Goal: Information Seeking & Learning: Learn about a topic

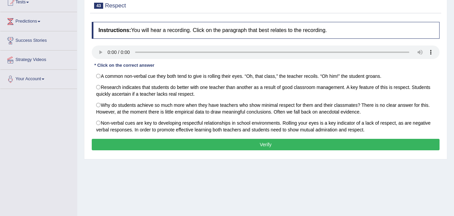
scroll to position [67, 0]
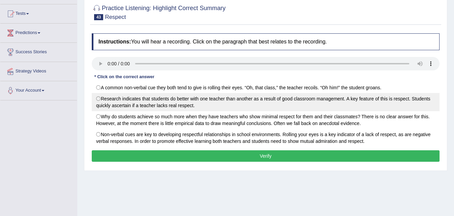
click at [188, 102] on label "Research indicates that students do better with one teacher than another as a r…" at bounding box center [266, 102] width 348 height 18
radio input "true"
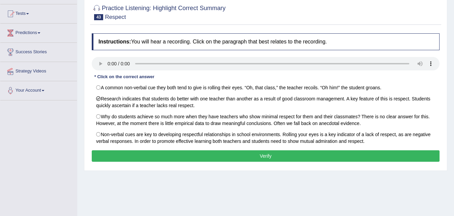
click at [254, 153] on button "Verify" at bounding box center [266, 155] width 348 height 11
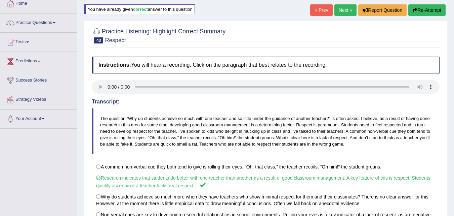
scroll to position [38, 0]
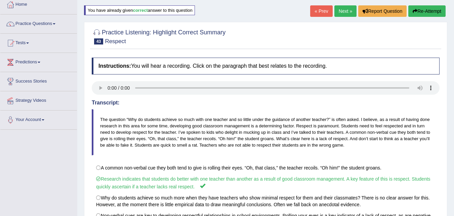
click at [340, 12] on link "Next »" at bounding box center [346, 10] width 22 height 11
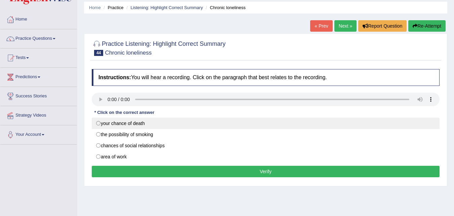
click at [138, 124] on label "your chance of death" at bounding box center [266, 122] width 348 height 11
radio input "true"
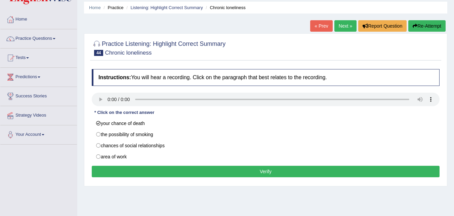
click at [255, 173] on button "Verify" at bounding box center [266, 170] width 348 height 11
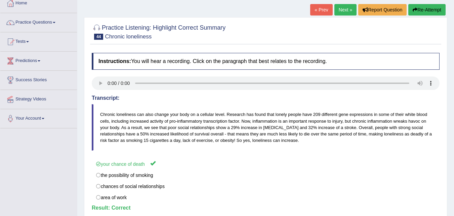
scroll to position [39, 0]
click at [343, 9] on link "Next »" at bounding box center [346, 9] width 22 height 11
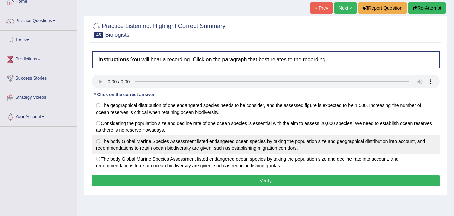
click at [100, 142] on label "The body Global Marine Species Assessment listed endangered ocean species by ta…" at bounding box center [266, 144] width 348 height 18
radio input "true"
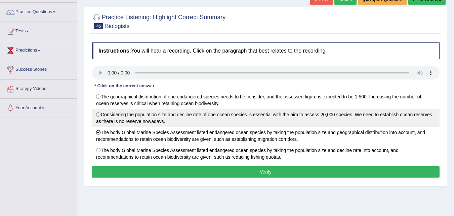
scroll to position [49, 0]
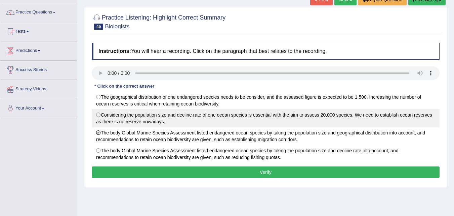
click at [98, 117] on label "Considering the population size and decline rate of one ocean species is essent…" at bounding box center [266, 118] width 348 height 18
radio input "true"
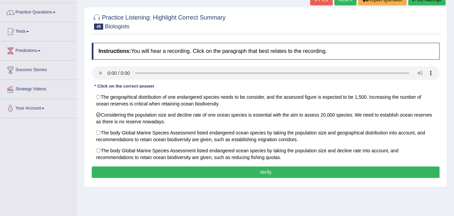
click at [258, 169] on button "Verify" at bounding box center [266, 171] width 348 height 11
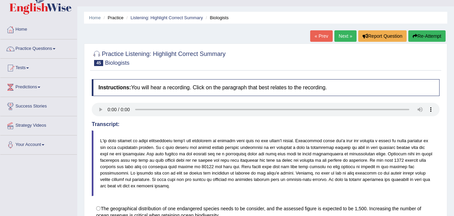
scroll to position [13, 0]
click at [341, 36] on link "Next »" at bounding box center [346, 36] width 22 height 11
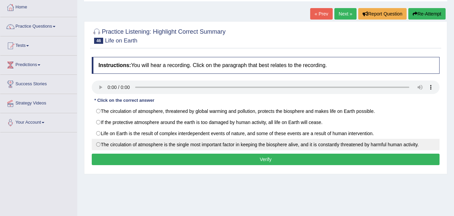
click at [101, 146] on label "The circulation of atmosphere is the single most important factor in keeping th…" at bounding box center [266, 144] width 348 height 11
radio input "true"
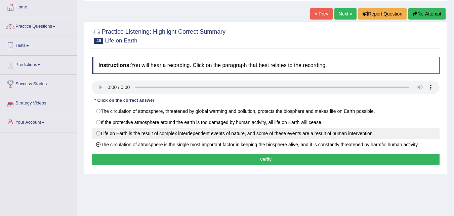
click at [109, 136] on label "Life on Earth is the result of complex interdependent events of nature, and som…" at bounding box center [266, 132] width 348 height 11
radio input "true"
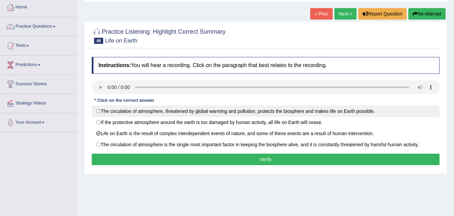
click at [99, 115] on label "The circulation of atmosphere, threatened by global warming and pollution, prot…" at bounding box center [266, 110] width 348 height 11
radio input "true"
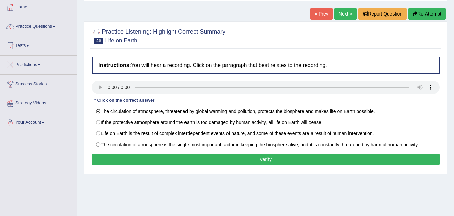
click at [242, 159] on button "Verify" at bounding box center [266, 158] width 348 height 11
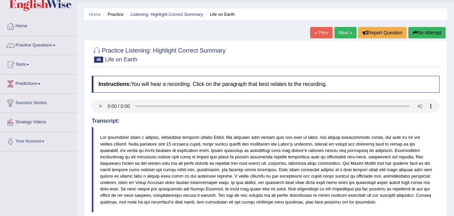
scroll to position [15, 0]
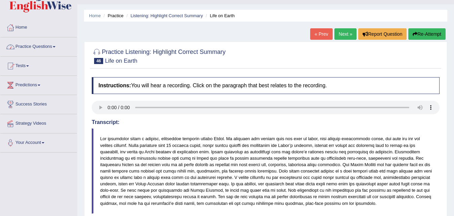
click at [55, 47] on span at bounding box center [54, 46] width 3 height 1
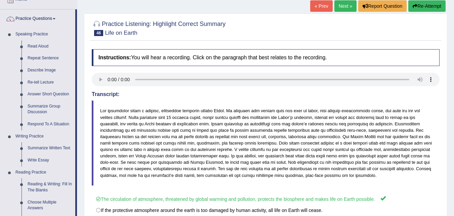
scroll to position [39, 0]
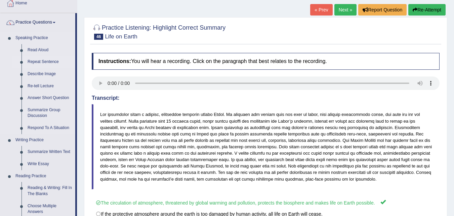
click at [44, 61] on link "Repeat Sentence" at bounding box center [50, 62] width 51 height 12
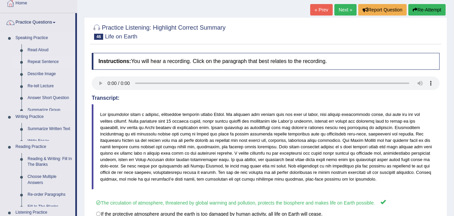
click at [44, 61] on link "Repeat Sentence" at bounding box center [50, 62] width 51 height 12
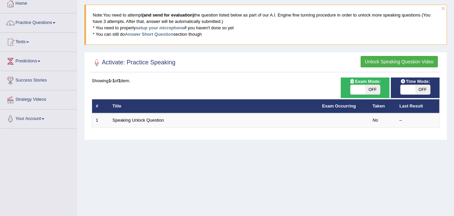
scroll to position [39, 0]
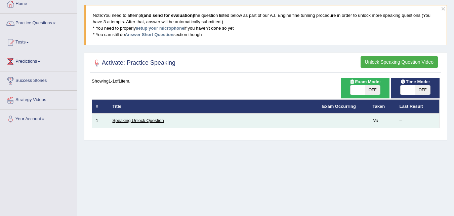
click at [123, 122] on link "Speaking Unlock Question" at bounding box center [138, 120] width 51 height 5
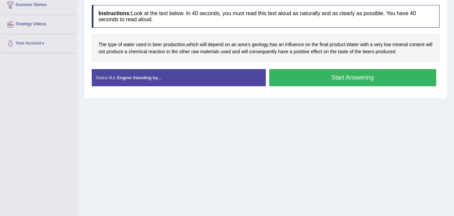
click at [339, 78] on button "Start Answering" at bounding box center [352, 77] width 167 height 17
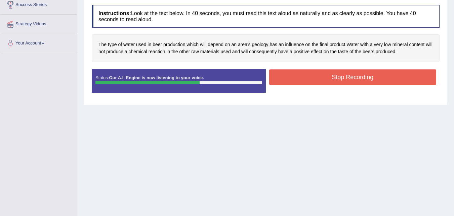
click at [339, 78] on button "Stop Recording" at bounding box center [352, 76] width 167 height 15
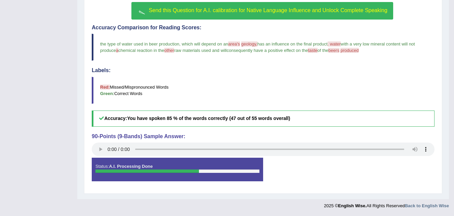
scroll to position [145, 0]
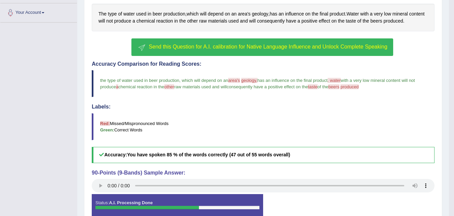
click at [236, 48] on span "Send this Question for A.I. calibration for Native Language Influence and Unloc…" at bounding box center [268, 47] width 239 height 6
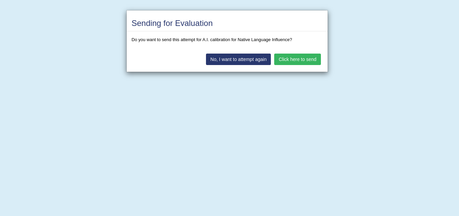
click at [296, 61] on button "Click here to send" at bounding box center [297, 58] width 46 height 11
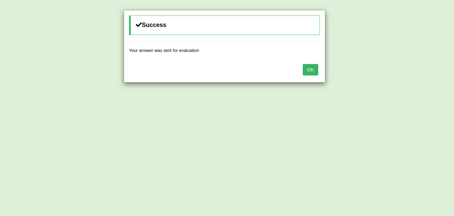
click at [313, 72] on button "OK" at bounding box center [310, 69] width 15 height 11
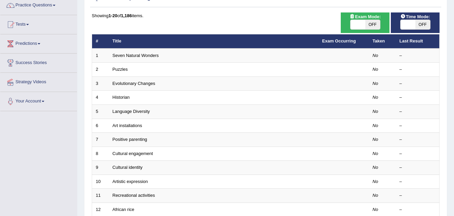
click at [138, 56] on link "Seven Natural Wonders" at bounding box center [136, 55] width 46 height 5
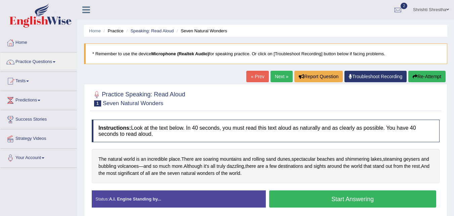
click at [41, 60] on link "Practice Questions" at bounding box center [38, 60] width 77 height 17
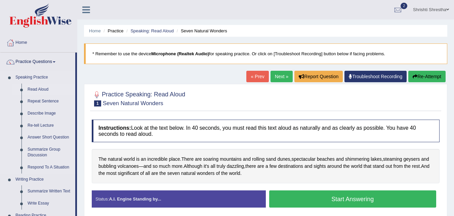
click at [42, 88] on link "Read Aloud" at bounding box center [50, 89] width 51 height 12
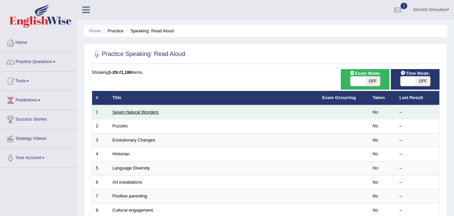
click at [131, 112] on link "Seven Natural Wonders" at bounding box center [136, 111] width 46 height 5
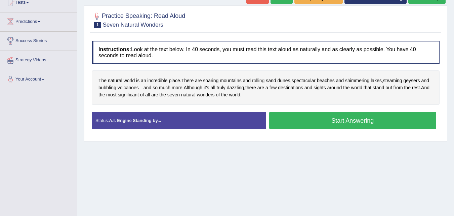
click at [259, 80] on span "rolling" at bounding box center [258, 80] width 12 height 7
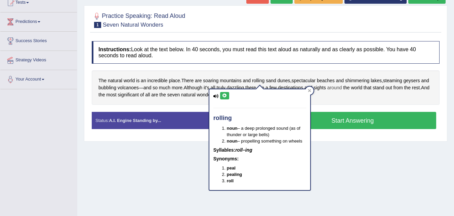
click at [342, 89] on span "around" at bounding box center [334, 87] width 15 height 7
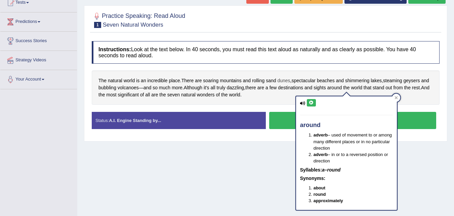
click at [284, 80] on span "dunes" at bounding box center [283, 80] width 13 height 7
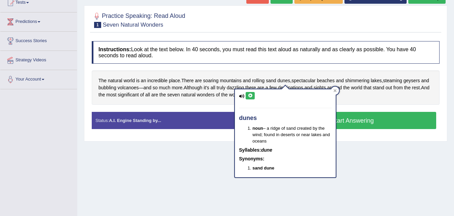
click at [253, 95] on icon at bounding box center [250, 95] width 5 height 4
click at [352, 95] on div "The natural world is an incredible place . There are soaring mountains and roll…" at bounding box center [266, 87] width 348 height 34
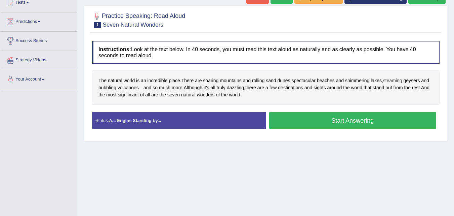
click at [398, 82] on span "steaming" at bounding box center [392, 80] width 19 height 7
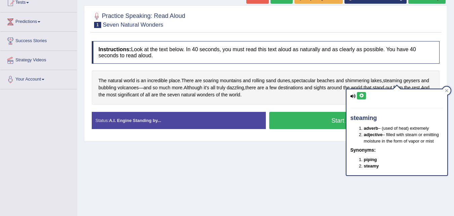
click at [360, 97] on icon at bounding box center [361, 95] width 5 height 4
click at [420, 79] on span "geysers" at bounding box center [412, 80] width 16 height 7
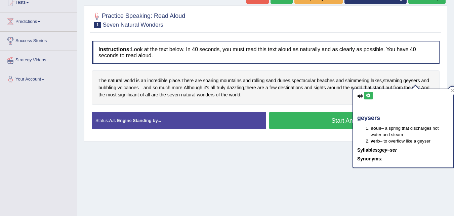
click at [365, 96] on button at bounding box center [368, 95] width 9 height 7
click at [370, 96] on icon at bounding box center [368, 95] width 5 height 4
click at [171, 158] on div "Home Practice Speaking: Read Aloud Seven Natural Wonders * Remember to use the …" at bounding box center [265, 90] width 377 height 336
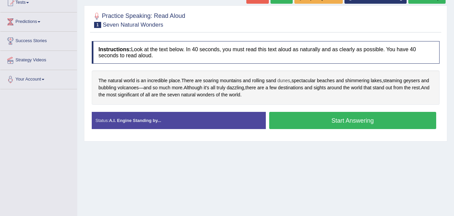
click at [285, 83] on span "dunes" at bounding box center [283, 80] width 13 height 7
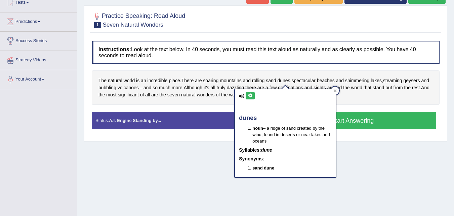
click at [249, 95] on icon at bounding box center [250, 95] width 5 height 4
click at [297, 67] on div "Instructions: Look at the text below. In 40 seconds, you must read this text al…" at bounding box center [265, 88] width 351 height 100
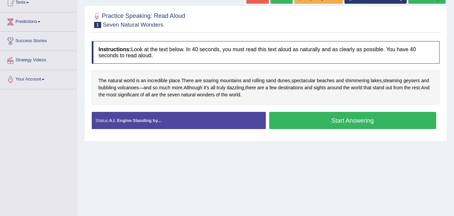
click at [340, 122] on button "Start Answering" at bounding box center [352, 120] width 167 height 17
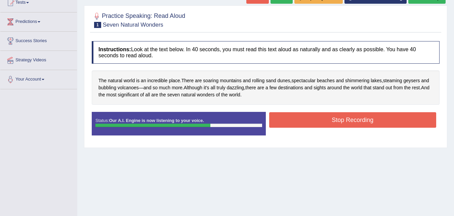
click at [341, 118] on button "Stop Recording" at bounding box center [352, 119] width 167 height 15
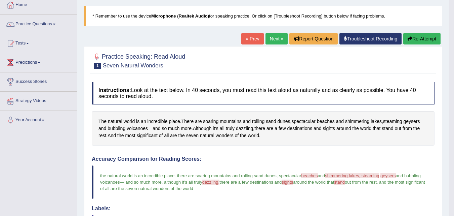
scroll to position [37, 0]
click at [416, 42] on button "Re-Attempt" at bounding box center [421, 38] width 37 height 11
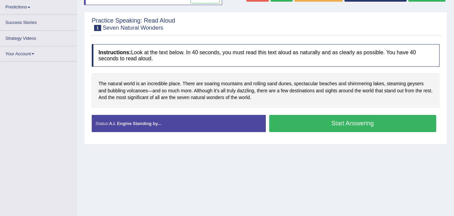
scroll to position [93, 0]
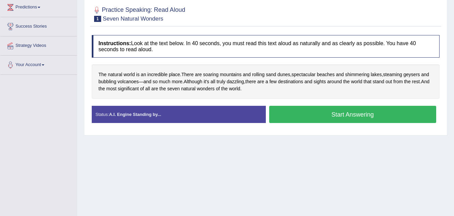
click at [330, 115] on button "Start Answering" at bounding box center [352, 114] width 167 height 17
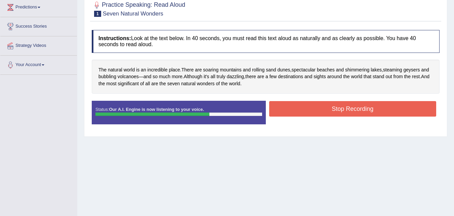
click at [343, 113] on button "Stop Recording" at bounding box center [352, 108] width 167 height 15
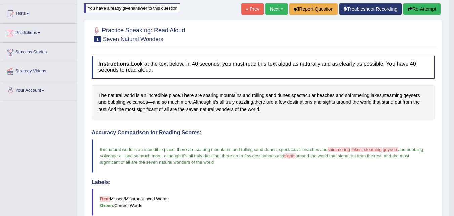
scroll to position [72, 0]
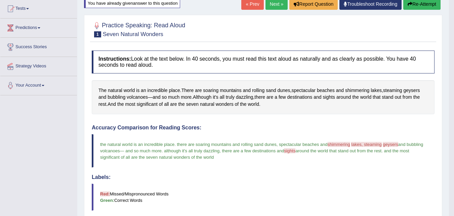
click at [421, 5] on button "Re-Attempt" at bounding box center [421, 3] width 37 height 11
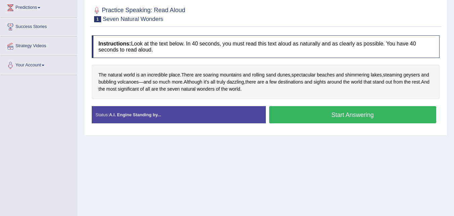
click at [350, 117] on button "Start Answering" at bounding box center [352, 114] width 167 height 17
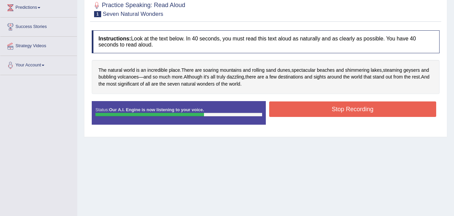
click at [343, 108] on button "Stop Recording" at bounding box center [352, 108] width 167 height 15
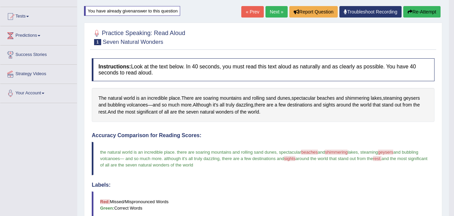
scroll to position [65, 0]
click at [272, 15] on link "Next »" at bounding box center [277, 11] width 22 height 11
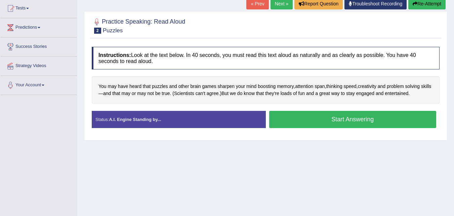
scroll to position [73, 0]
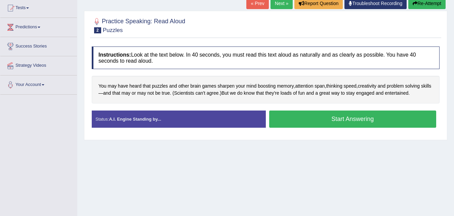
click at [337, 118] on button "Start Answering" at bounding box center [352, 118] width 167 height 17
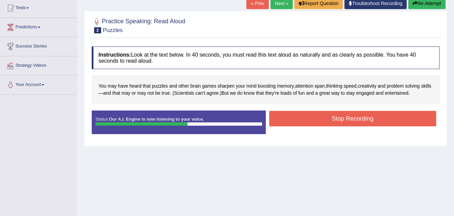
click at [337, 118] on button "Stop Recording" at bounding box center [352, 118] width 167 height 15
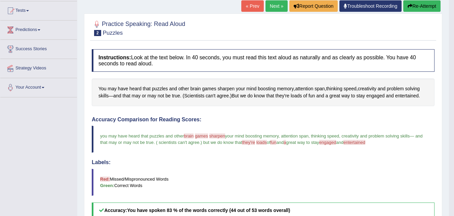
scroll to position [70, 0]
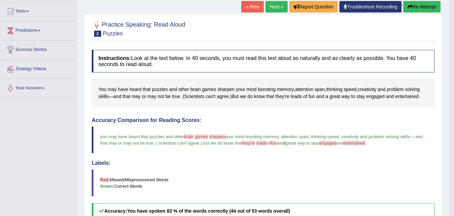
click at [416, 7] on button "Re-Attempt" at bounding box center [421, 6] width 37 height 11
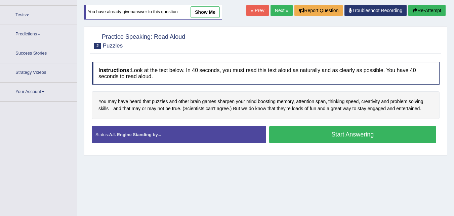
scroll to position [61, 0]
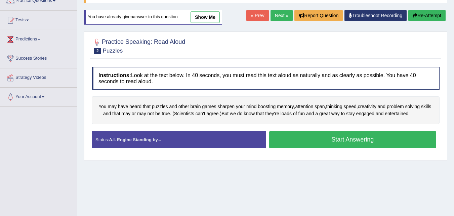
click at [339, 141] on button "Start Answering" at bounding box center [352, 139] width 167 height 17
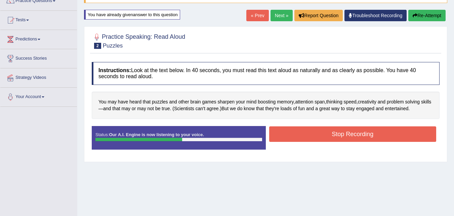
click at [331, 135] on button "Stop Recording" at bounding box center [352, 133] width 167 height 15
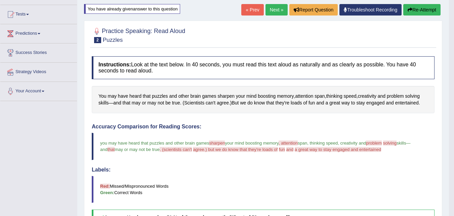
scroll to position [66, 0]
click at [416, 9] on button "Re-Attempt" at bounding box center [421, 9] width 37 height 11
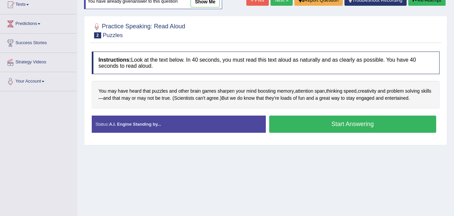
scroll to position [81, 0]
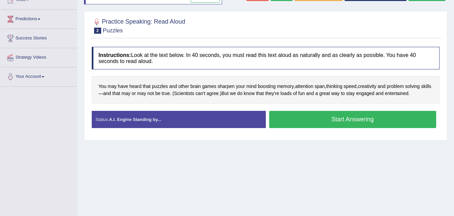
click at [346, 120] on button "Start Answering" at bounding box center [352, 119] width 167 height 17
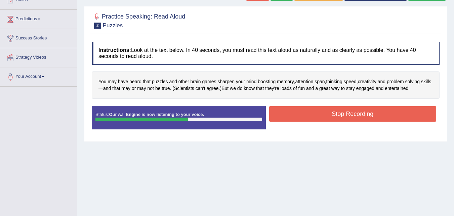
click at [346, 120] on button "Stop Recording" at bounding box center [352, 113] width 167 height 15
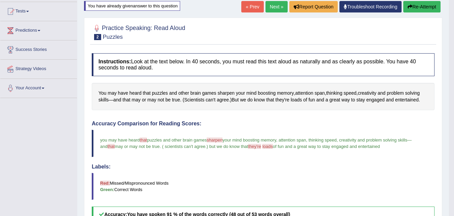
scroll to position [58, 0]
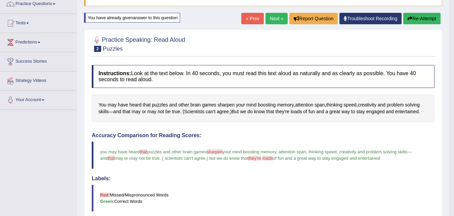
click at [271, 19] on link "Next »" at bounding box center [277, 18] width 22 height 11
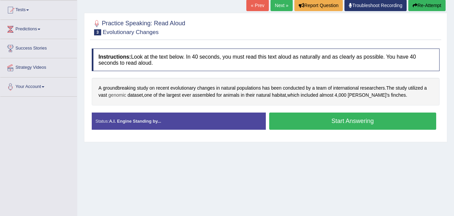
click at [117, 95] on span "genomic" at bounding box center [118, 94] width 18 height 7
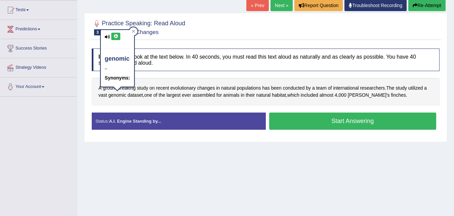
click at [115, 37] on icon at bounding box center [115, 36] width 5 height 4
click at [391, 94] on span "finches" at bounding box center [398, 94] width 15 height 7
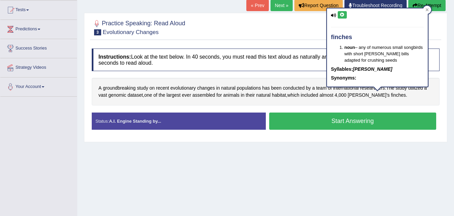
click at [341, 15] on icon at bounding box center [342, 15] width 5 height 4
click at [315, 105] on div "Instructions: Look at the text below. In 40 seconds, you must read this text al…" at bounding box center [265, 91] width 351 height 93
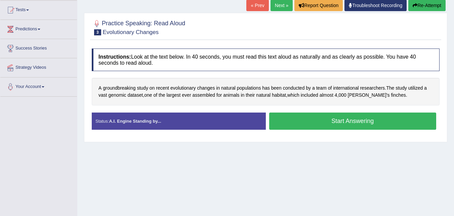
click at [333, 120] on button "Start Answering" at bounding box center [352, 120] width 167 height 17
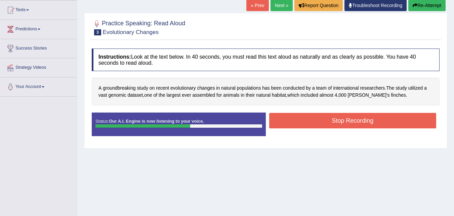
click at [333, 120] on button "Stop Recording" at bounding box center [352, 120] width 167 height 15
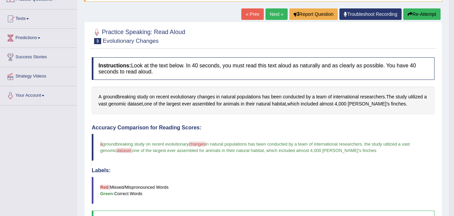
scroll to position [54, 0]
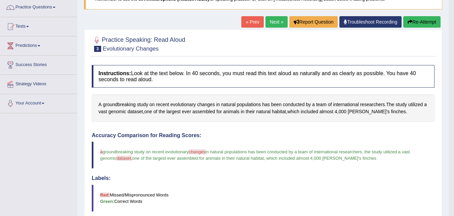
click at [422, 20] on button "Re-Attempt" at bounding box center [421, 21] width 37 height 11
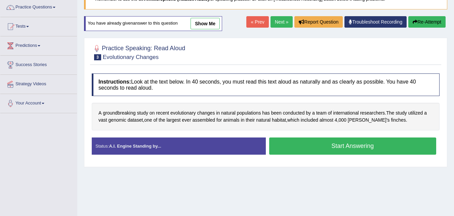
click at [350, 147] on button "Start Answering" at bounding box center [352, 145] width 167 height 17
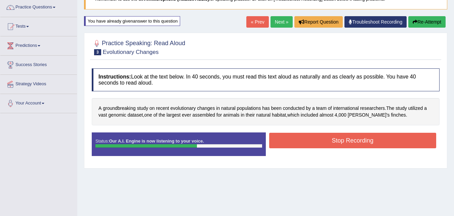
click at [338, 138] on button "Stop Recording" at bounding box center [352, 139] width 167 height 15
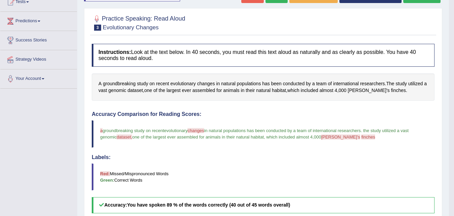
scroll to position [68, 0]
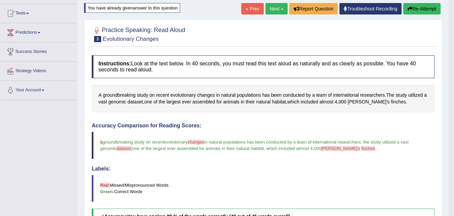
click at [413, 8] on button "Re-Attempt" at bounding box center [421, 8] width 37 height 11
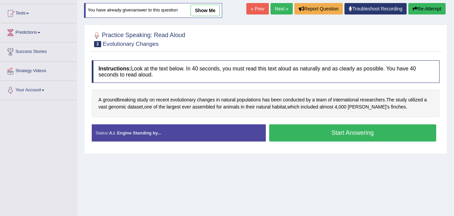
click at [347, 132] on button "Start Answering" at bounding box center [352, 132] width 167 height 17
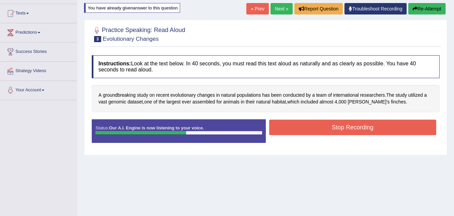
click at [358, 128] on button "Stop Recording" at bounding box center [352, 126] width 167 height 15
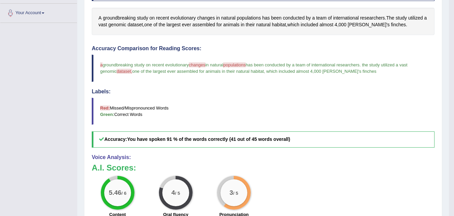
scroll to position [144, 0]
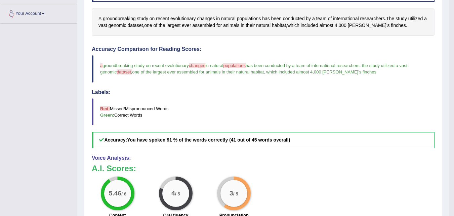
click at [101, 18] on span "A" at bounding box center [100, 18] width 3 height 7
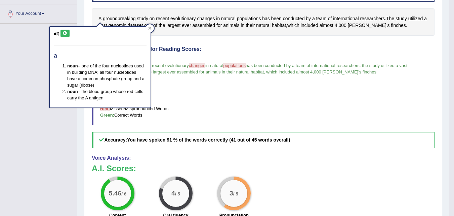
click at [66, 33] on icon at bounding box center [65, 33] width 5 height 4
click at [196, 91] on h4 "Labels:" at bounding box center [263, 92] width 343 height 6
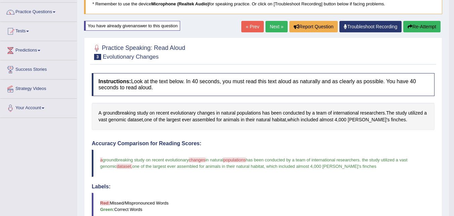
scroll to position [49, 0]
click at [421, 29] on button "Re-Attempt" at bounding box center [421, 26] width 37 height 11
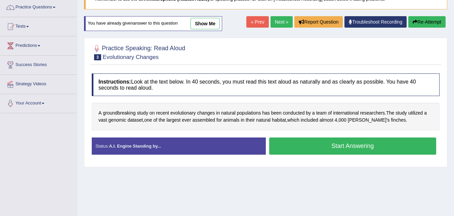
click at [337, 148] on button "Start Answering" at bounding box center [352, 145] width 167 height 17
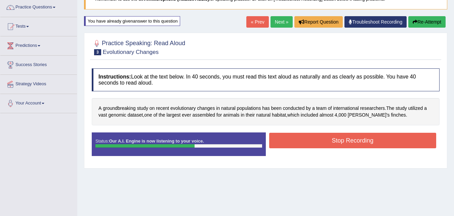
click at [359, 141] on button "Stop Recording" at bounding box center [352, 139] width 167 height 15
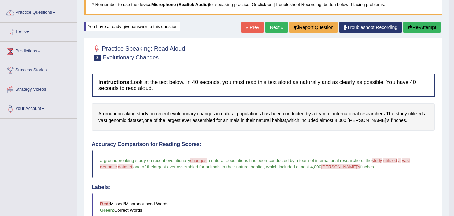
scroll to position [48, 0]
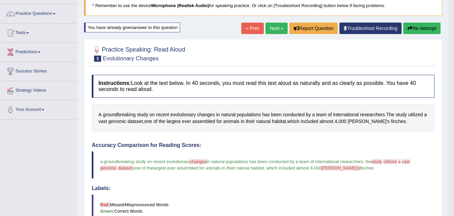
click at [59, 12] on link "Practice Questions" at bounding box center [38, 12] width 77 height 17
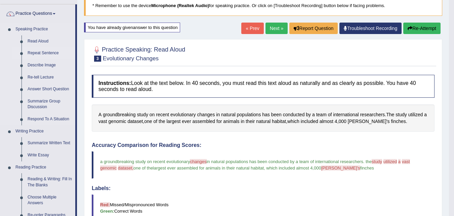
click at [47, 52] on link "Repeat Sentence" at bounding box center [50, 53] width 51 height 12
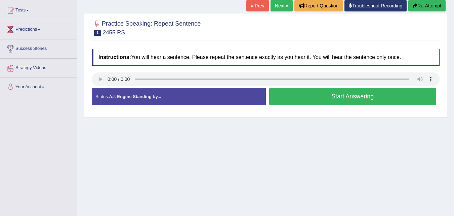
scroll to position [71, 0]
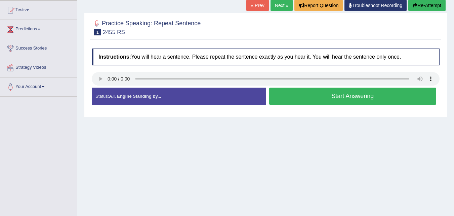
click at [339, 100] on button "Start Answering" at bounding box center [352, 95] width 167 height 17
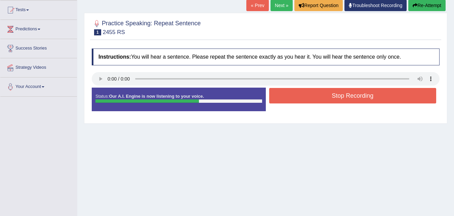
click at [339, 100] on button "Stop Recording" at bounding box center [352, 95] width 167 height 15
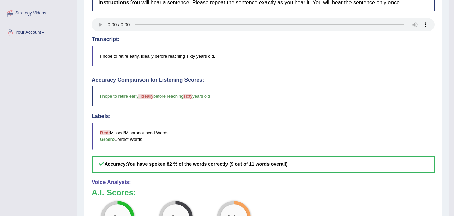
scroll to position [124, 0]
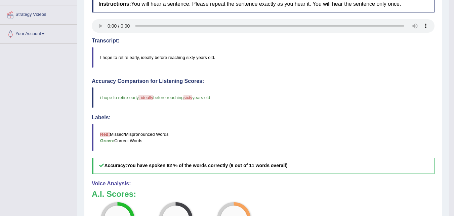
click at [259, 126] on blockquote "Red: Missed/Mispronounced Words Green: Correct Words" at bounding box center [263, 137] width 343 height 27
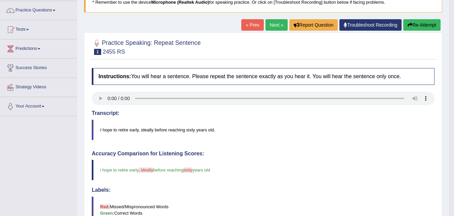
scroll to position [51, 0]
click at [415, 30] on button "Re-Attempt" at bounding box center [421, 25] width 37 height 11
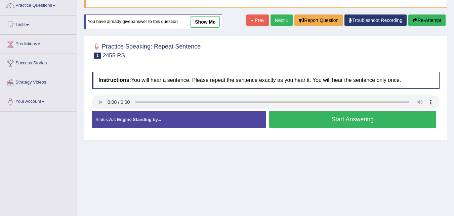
click at [292, 122] on button "Start Answering" at bounding box center [352, 119] width 167 height 17
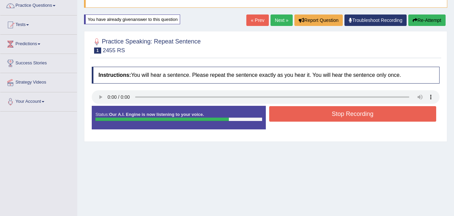
click at [305, 119] on button "Stop Recording" at bounding box center [352, 113] width 167 height 15
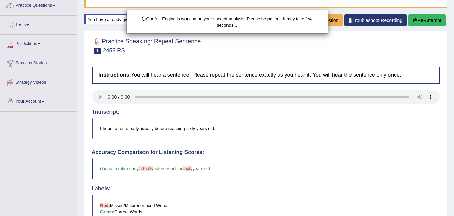
scroll to position [56, 0]
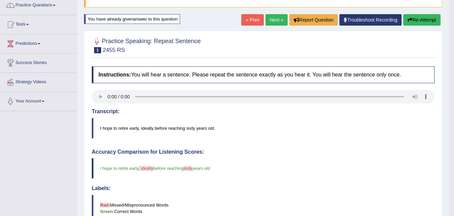
drag, startPoint x: 281, startPoint y: 147, endPoint x: 287, endPoint y: 185, distance: 38.1
click at [284, 175] on div "Instructions: You will hear a sentence. Please repeat the sentence exactly as y…" at bounding box center [263, 219] width 346 height 313
click at [414, 21] on button "Re-Attempt" at bounding box center [421, 19] width 37 height 11
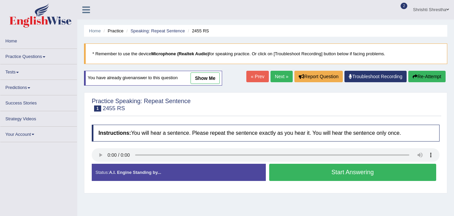
click at [331, 163] on button "Start Answering" at bounding box center [352, 171] width 167 height 17
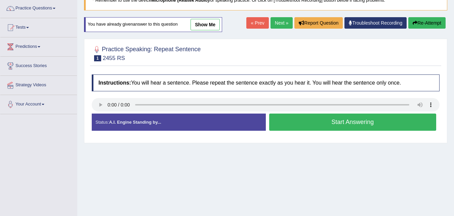
scroll to position [56, 0]
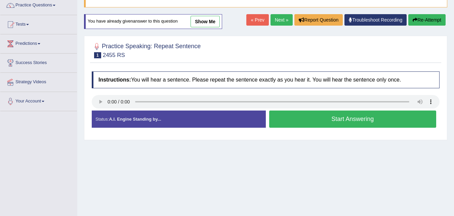
click at [372, 118] on button "Start Answering" at bounding box center [352, 118] width 167 height 17
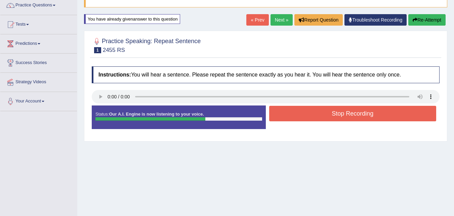
click at [369, 117] on button "Stop Recording" at bounding box center [352, 113] width 167 height 15
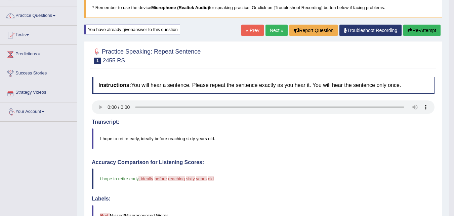
scroll to position [0, 0]
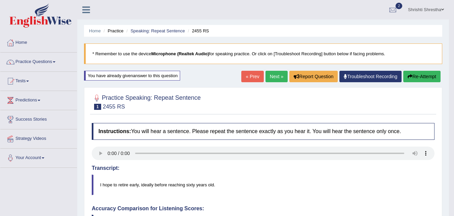
click at [414, 81] on button "Re-Attempt" at bounding box center [421, 76] width 37 height 11
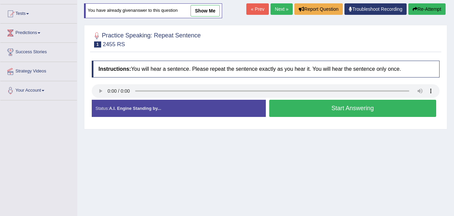
click at [330, 112] on button "Start Answering" at bounding box center [352, 108] width 167 height 17
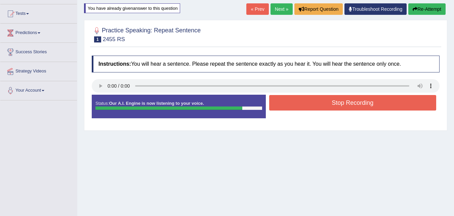
click at [373, 106] on button "Stop Recording" at bounding box center [352, 102] width 167 height 15
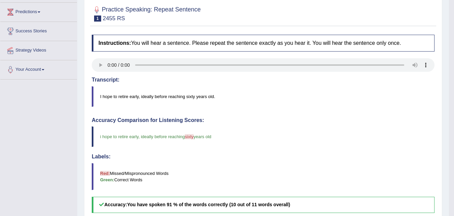
scroll to position [31, 0]
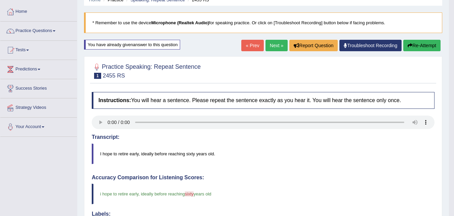
click at [280, 44] on link "Next »" at bounding box center [277, 45] width 22 height 11
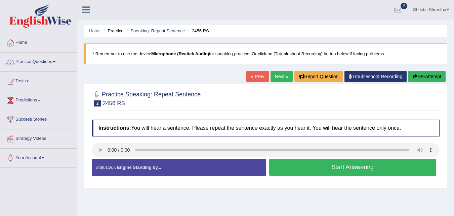
click at [343, 164] on button "Start Answering" at bounding box center [352, 166] width 167 height 17
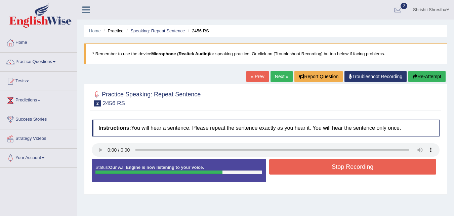
click at [362, 167] on button "Stop Recording" at bounding box center [352, 166] width 167 height 15
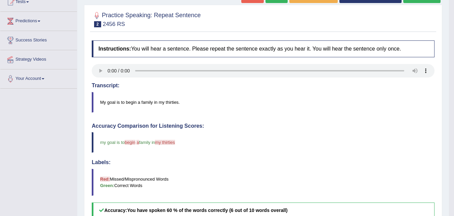
scroll to position [67, 0]
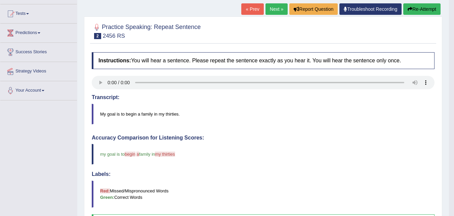
click at [425, 9] on button "Re-Attempt" at bounding box center [421, 8] width 37 height 11
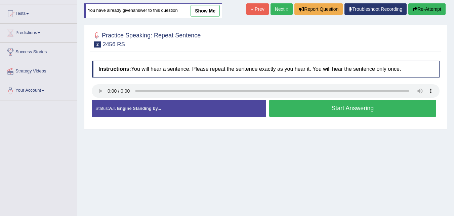
click at [363, 111] on button "Start Answering" at bounding box center [352, 108] width 167 height 17
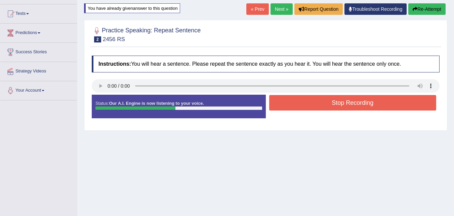
drag, startPoint x: 352, startPoint y: 108, endPoint x: 356, endPoint y: 105, distance: 5.6
click at [353, 107] on button "Stop Recording" at bounding box center [352, 102] width 167 height 15
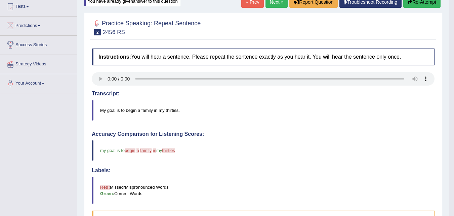
scroll to position [41, 0]
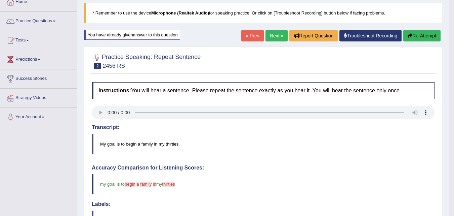
click at [427, 34] on button "Re-Attempt" at bounding box center [421, 35] width 37 height 11
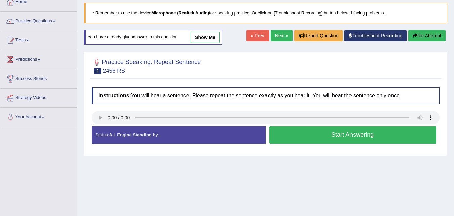
click at [344, 135] on button "Start Answering" at bounding box center [352, 134] width 167 height 17
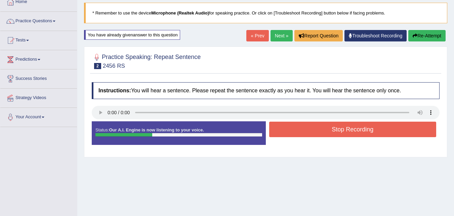
click at [359, 129] on button "Stop Recording" at bounding box center [352, 128] width 167 height 15
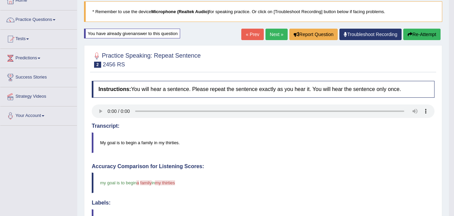
scroll to position [7, 0]
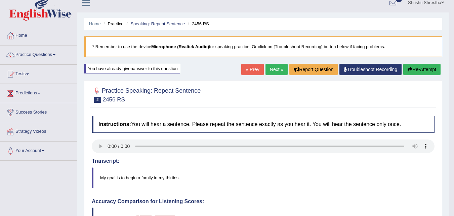
click at [276, 71] on link "Next »" at bounding box center [277, 69] width 22 height 11
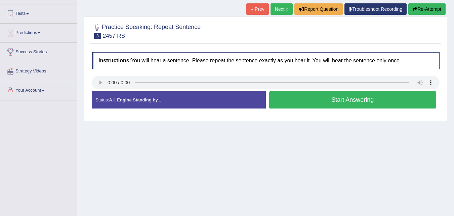
click at [341, 98] on button "Start Answering" at bounding box center [352, 99] width 167 height 17
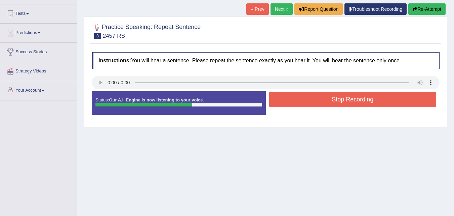
click at [354, 100] on button "Stop Recording" at bounding box center [352, 98] width 167 height 15
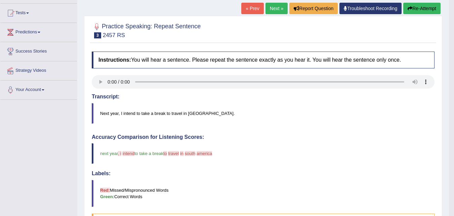
scroll to position [67, 0]
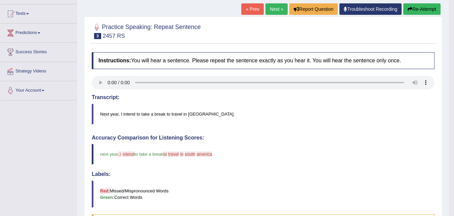
click at [276, 8] on link "Next »" at bounding box center [277, 8] width 22 height 11
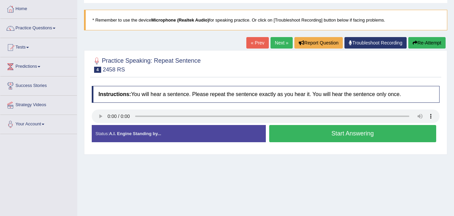
click at [350, 130] on button "Start Answering" at bounding box center [352, 133] width 167 height 17
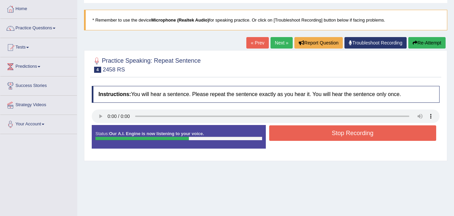
click at [367, 135] on button "Stop Recording" at bounding box center [352, 132] width 167 height 15
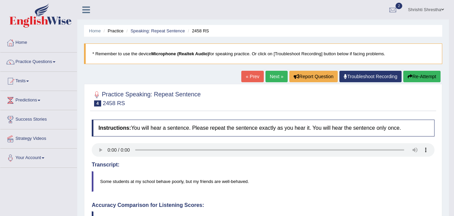
click at [272, 76] on link "Next »" at bounding box center [277, 76] width 22 height 11
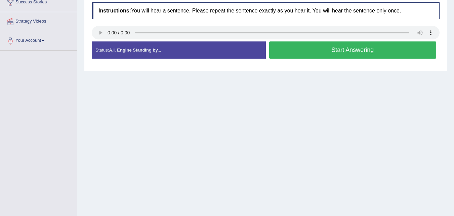
click at [337, 52] on button "Start Answering" at bounding box center [352, 49] width 167 height 17
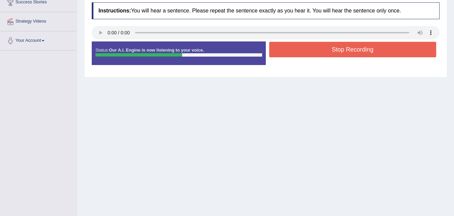
click at [328, 50] on button "Stop Recording" at bounding box center [352, 49] width 167 height 15
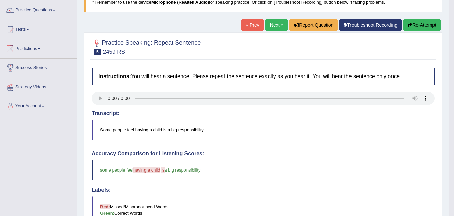
scroll to position [50, 0]
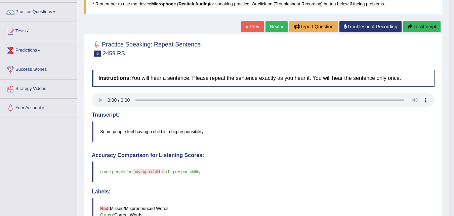
click at [413, 26] on button "Re-Attempt" at bounding box center [421, 26] width 37 height 11
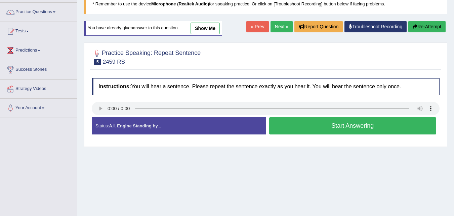
click at [333, 126] on button "Start Answering" at bounding box center [352, 125] width 167 height 17
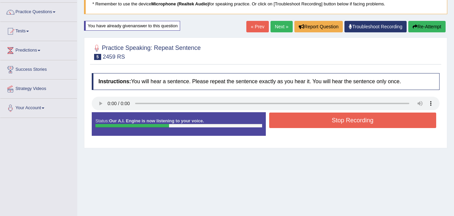
drag, startPoint x: 345, startPoint y: 121, endPoint x: 347, endPoint y: 125, distance: 4.4
click at [347, 125] on button "Stop Recording" at bounding box center [352, 119] width 167 height 15
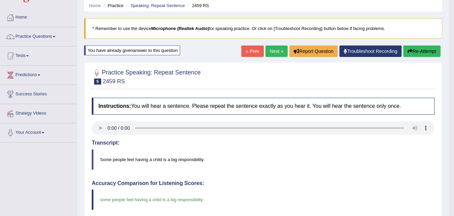
scroll to position [16, 0]
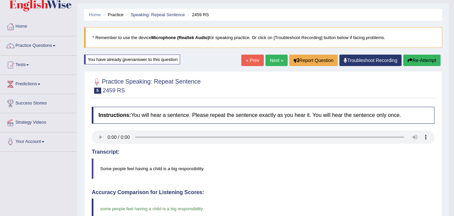
click at [270, 59] on link "Next »" at bounding box center [277, 59] width 22 height 11
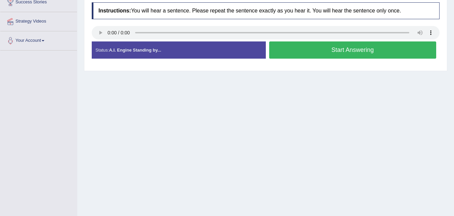
click at [306, 45] on button "Start Answering" at bounding box center [352, 49] width 167 height 17
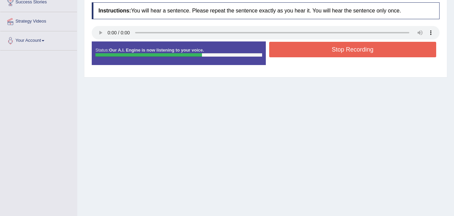
click at [349, 49] on button "Stop Recording" at bounding box center [352, 49] width 167 height 15
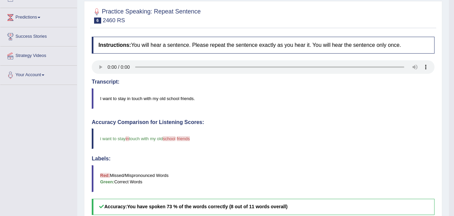
scroll to position [71, 0]
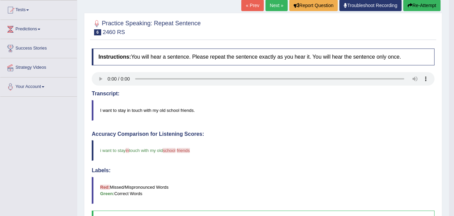
click at [271, 7] on link "Next »" at bounding box center [277, 5] width 22 height 11
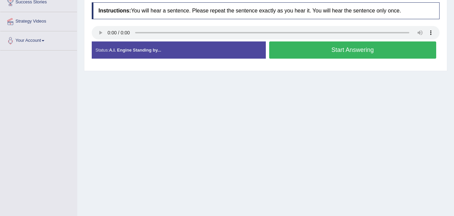
click at [341, 50] on button "Start Answering" at bounding box center [352, 49] width 167 height 17
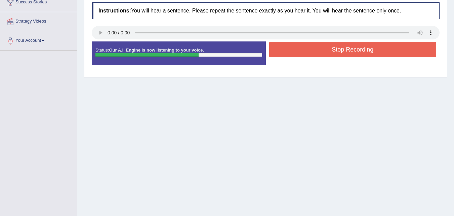
click at [316, 51] on button "Stop Recording" at bounding box center [352, 49] width 167 height 15
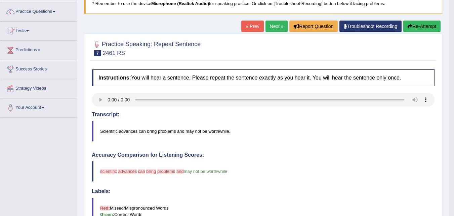
scroll to position [50, 0]
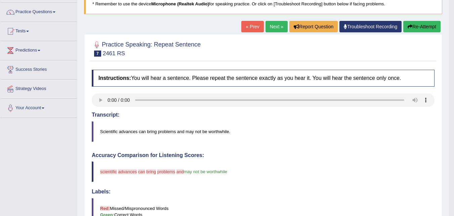
drag, startPoint x: 268, startPoint y: 29, endPoint x: 269, endPoint y: 26, distance: 3.6
click at [268, 30] on link "Next »" at bounding box center [277, 26] width 22 height 11
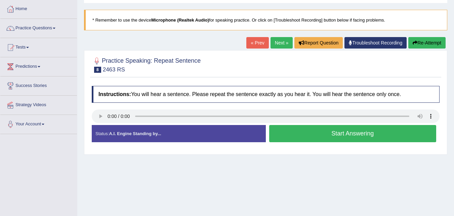
click at [319, 134] on button "Start Answering" at bounding box center [352, 133] width 167 height 17
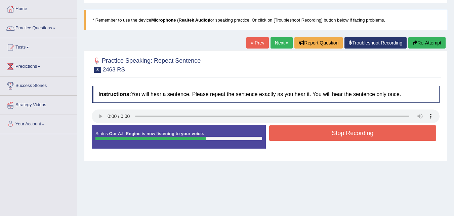
click at [324, 131] on button "Stop Recording" at bounding box center [352, 132] width 167 height 15
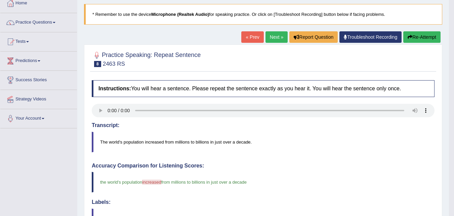
scroll to position [34, 0]
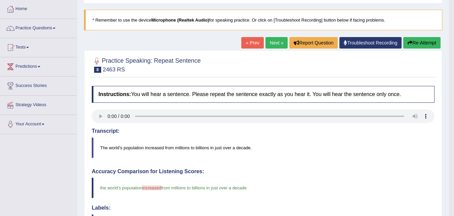
click at [275, 43] on link "Next »" at bounding box center [277, 42] width 22 height 11
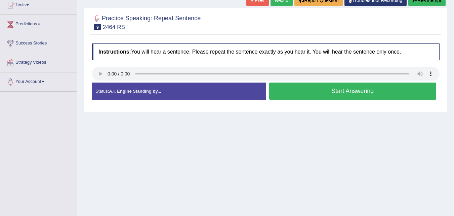
click at [375, 94] on button "Start Answering" at bounding box center [352, 90] width 167 height 17
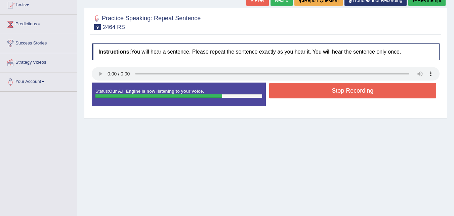
click at [368, 95] on button "Stop Recording" at bounding box center [352, 90] width 167 height 15
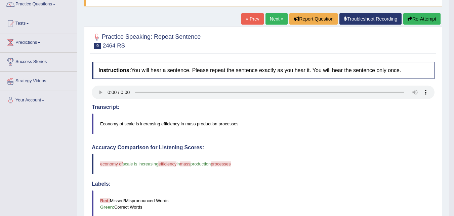
scroll to position [42, 0]
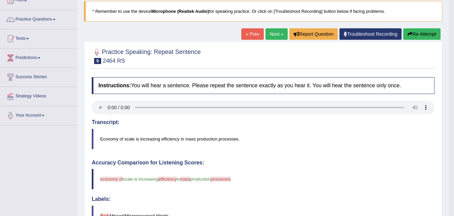
click at [270, 36] on link "Next »" at bounding box center [277, 33] width 22 height 11
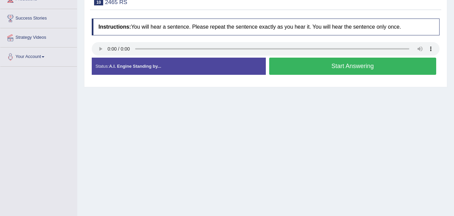
click at [349, 67] on button "Start Answering" at bounding box center [352, 65] width 167 height 17
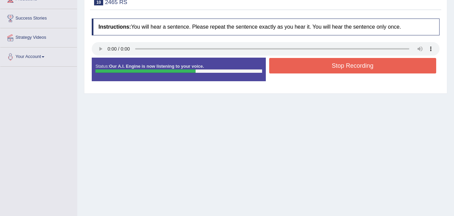
click at [335, 66] on button "Stop Recording" at bounding box center [352, 65] width 167 height 15
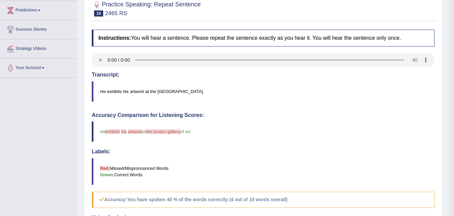
scroll to position [67, 0]
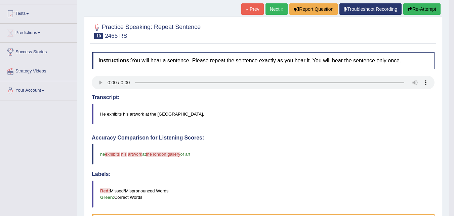
click at [424, 11] on button "Re-Attempt" at bounding box center [421, 8] width 37 height 11
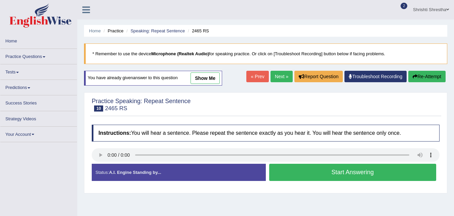
scroll to position [64, 0]
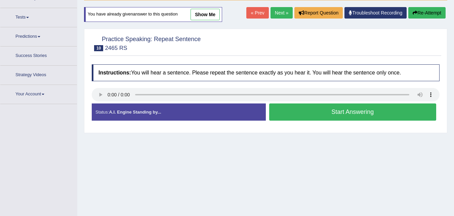
drag, startPoint x: 346, startPoint y: 109, endPoint x: 401, endPoint y: 113, distance: 55.3
click at [346, 109] on button "Start Answering" at bounding box center [352, 111] width 167 height 17
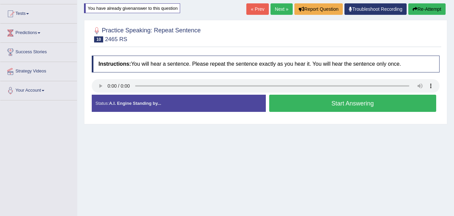
scroll to position [0, 0]
click at [343, 106] on button "Start Answering" at bounding box center [352, 102] width 167 height 17
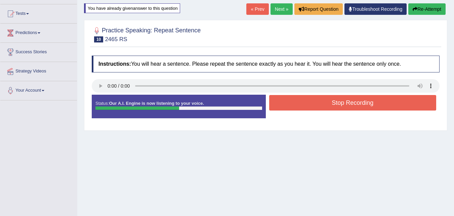
click at [341, 109] on button "Stop Recording" at bounding box center [352, 102] width 167 height 15
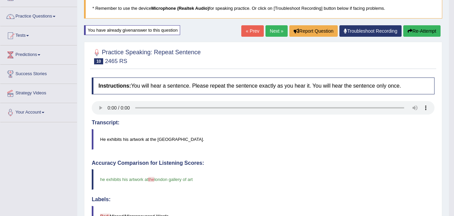
scroll to position [34, 0]
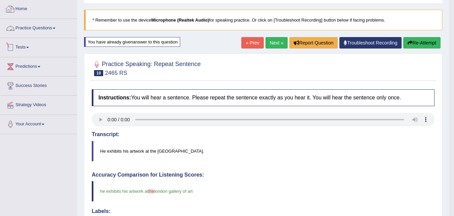
click at [52, 30] on link "Practice Questions" at bounding box center [38, 27] width 77 height 17
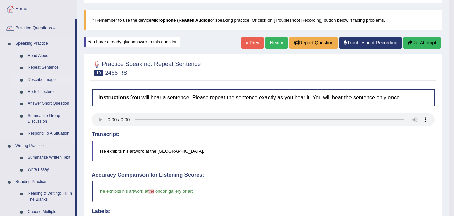
click at [48, 79] on link "Describe Image" at bounding box center [50, 80] width 51 height 12
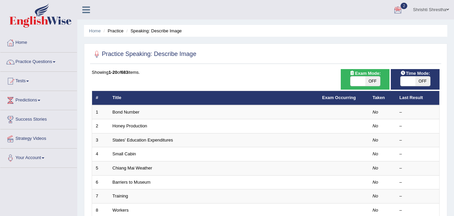
click at [393, 9] on div at bounding box center [398, 10] width 10 height 10
